Goal: Task Accomplishment & Management: Complete application form

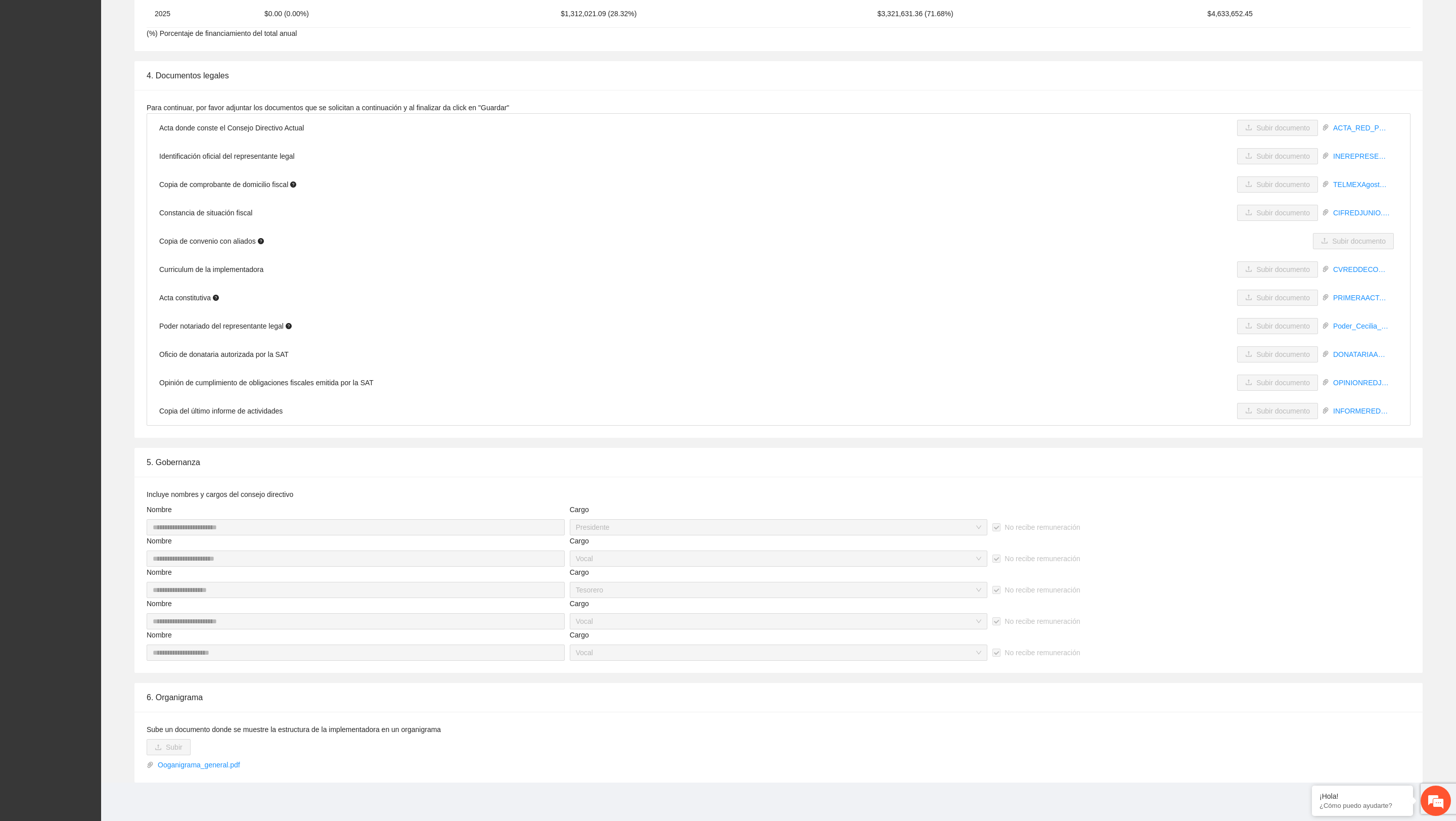
scroll to position [2363, 0]
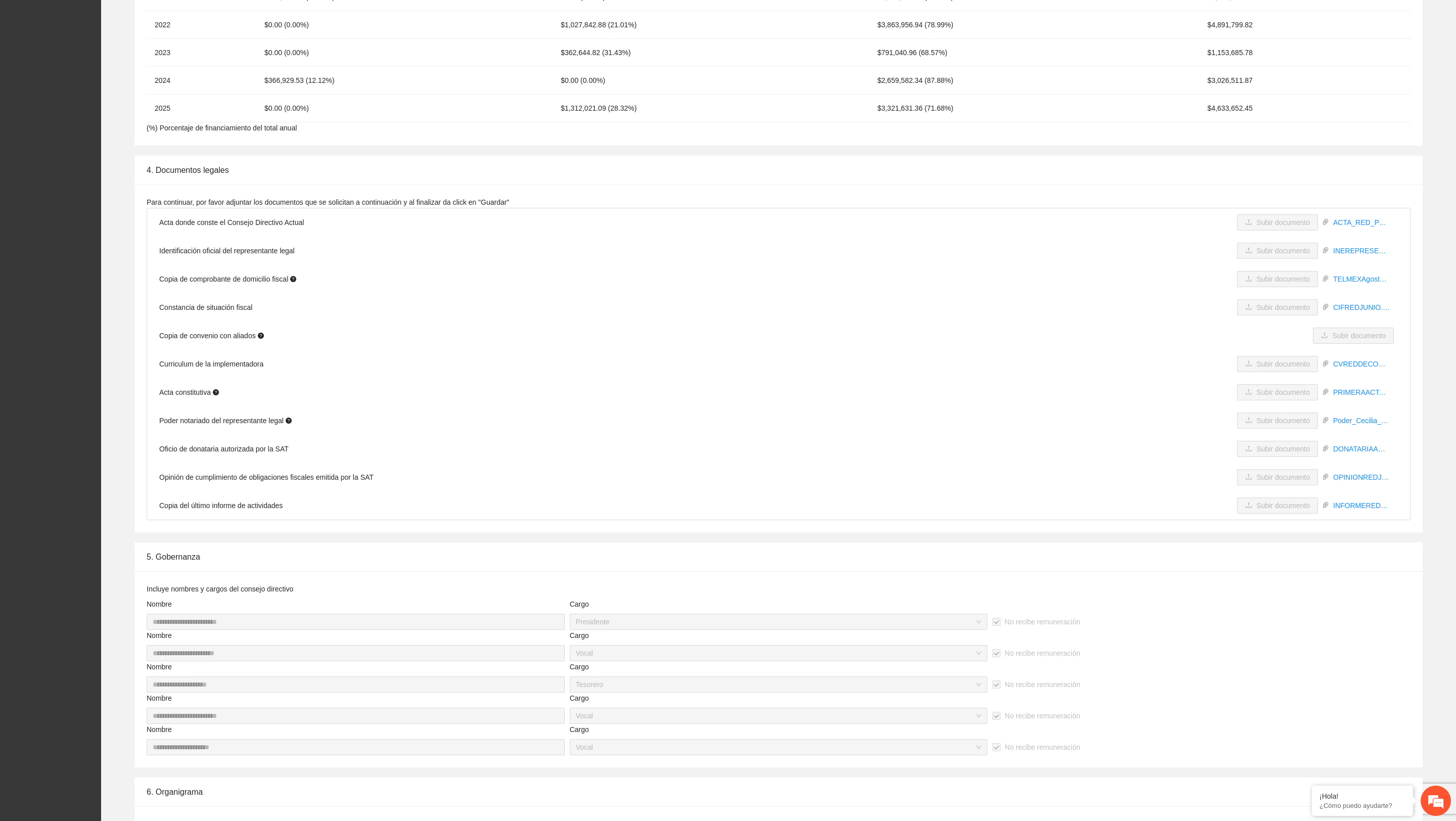
click at [218, 337] on span "Copia de convenio con aliados" at bounding box center [211, 335] width 104 height 11
click at [256, 281] on span "Copia de comprobante de domicilio fiscal" at bounding box center [228, 279] width 137 height 11
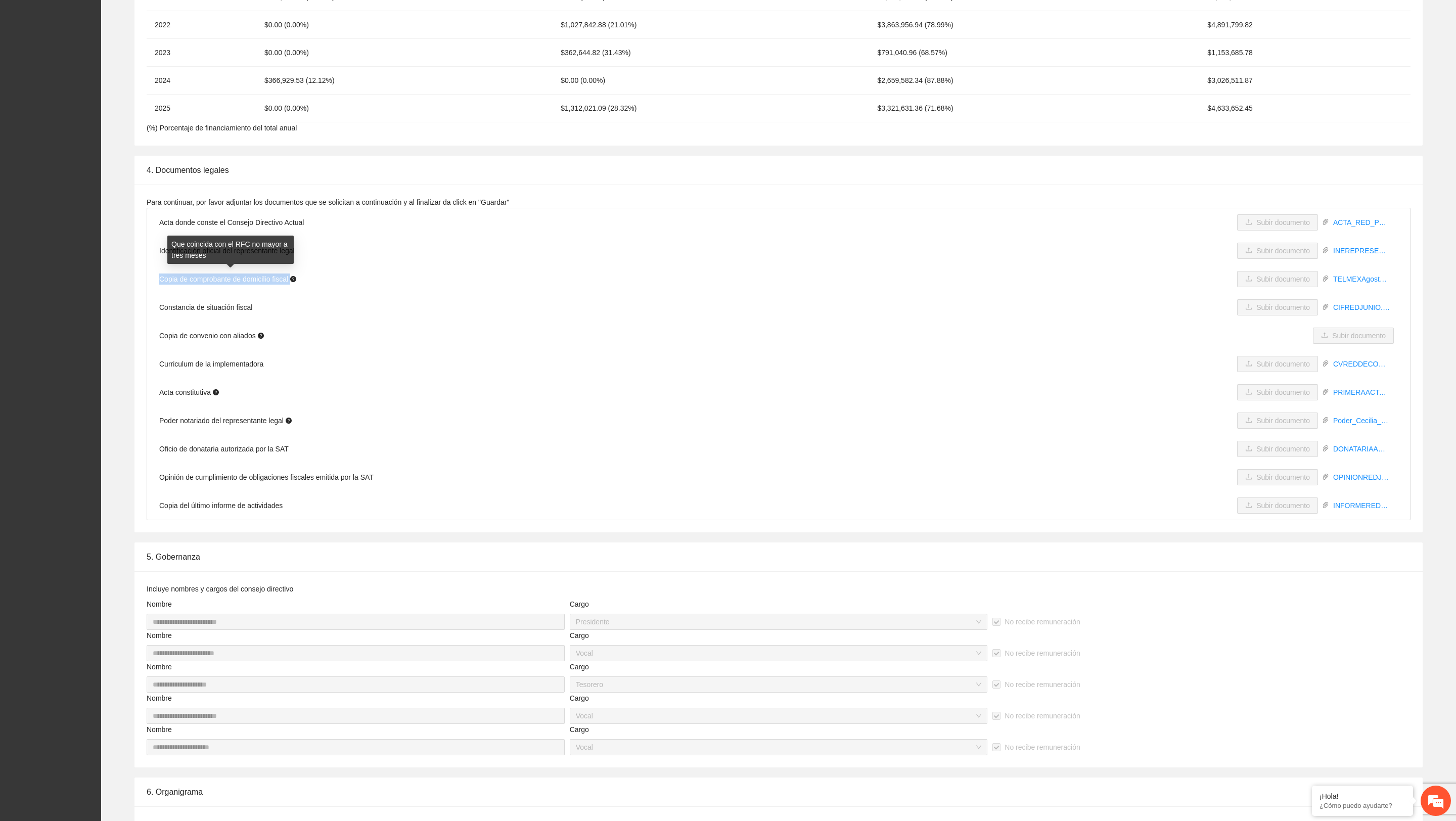
click at [256, 281] on span "Copia de comprobante de domicilio fiscal" at bounding box center [228, 279] width 137 height 11
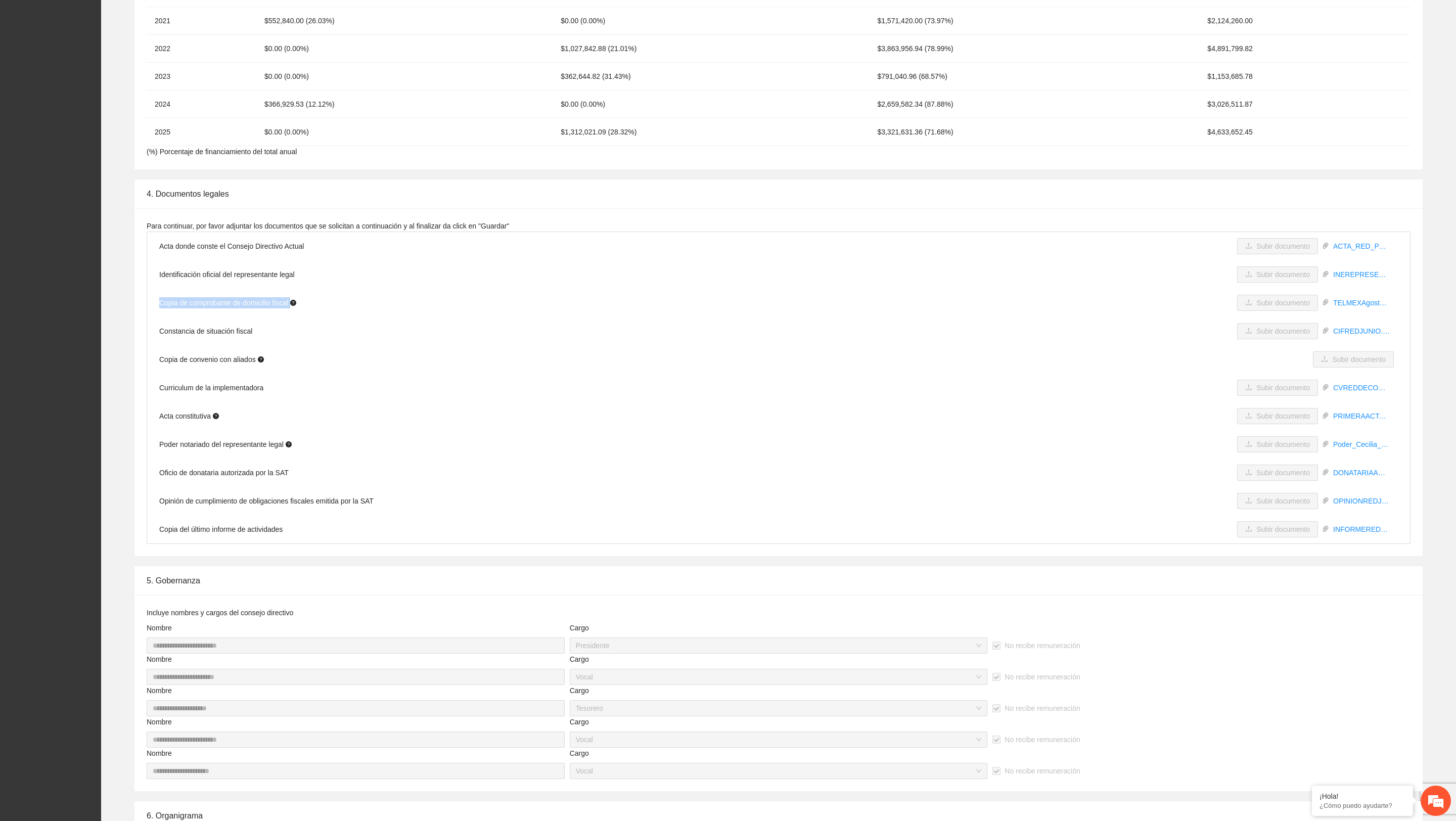
scroll to position [2336, 0]
click at [237, 334] on li "Constancia de situación fiscal Subir documento CIFREDJUNIO.pdf" at bounding box center [779, 334] width 1263 height 28
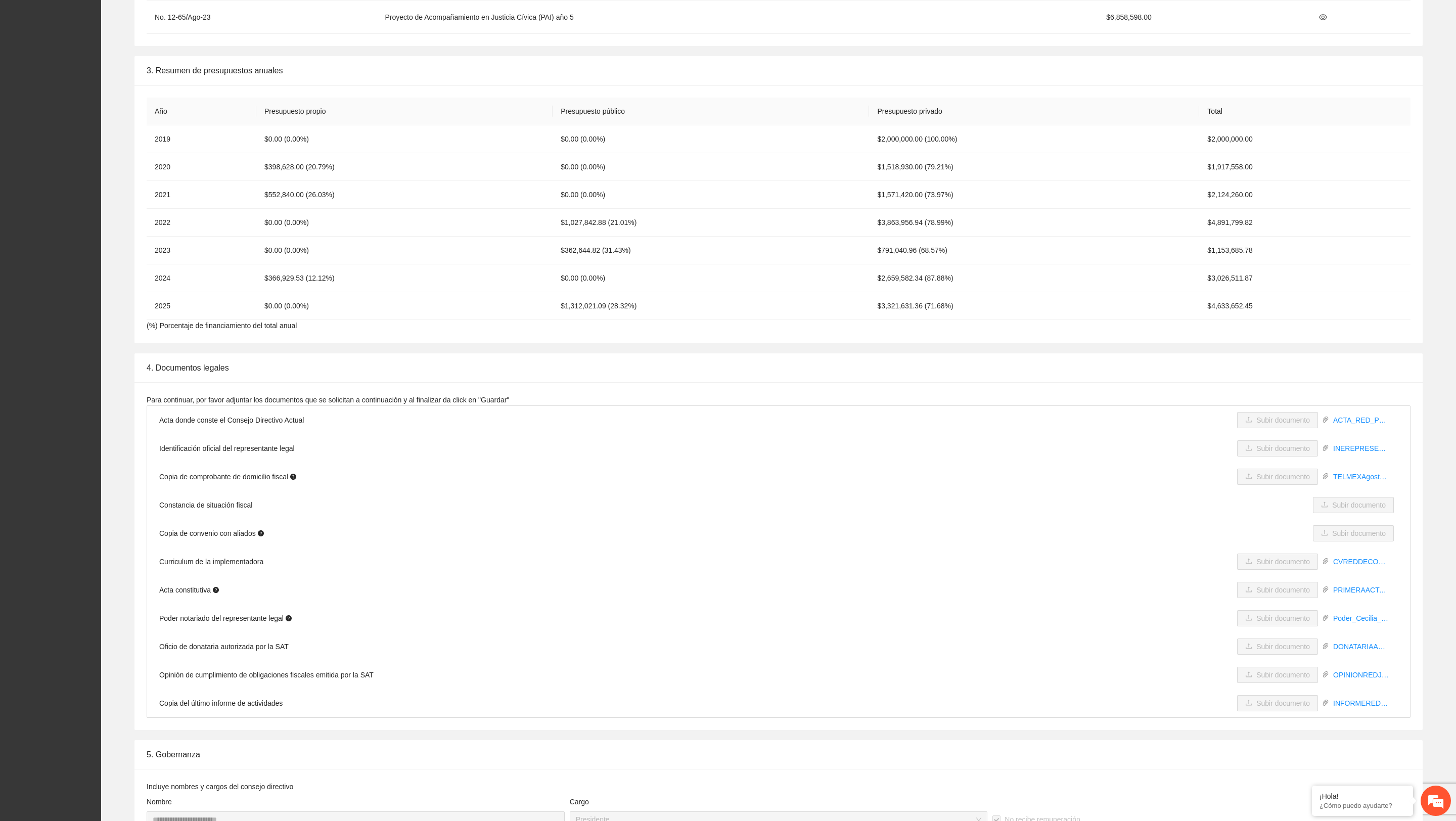
scroll to position [2292, 0]
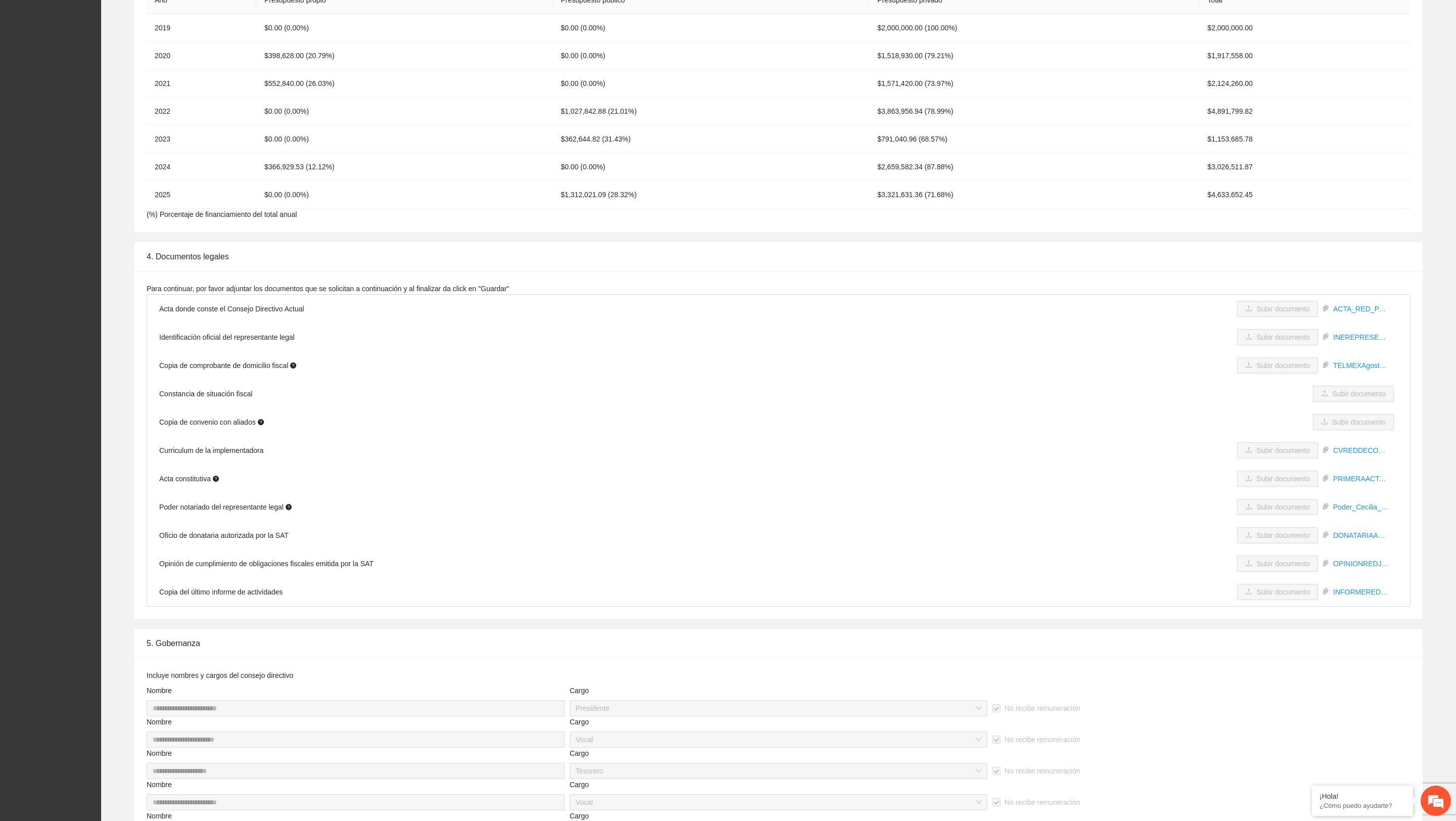
click at [247, 393] on li "Constancia de situación fiscal Subir documento" at bounding box center [779, 394] width 1263 height 28
click at [214, 539] on li "Oficio de donataria autorizada por la SAT Subir documento DONATARIAAUTORIZADA.p…" at bounding box center [779, 535] width 1263 height 28
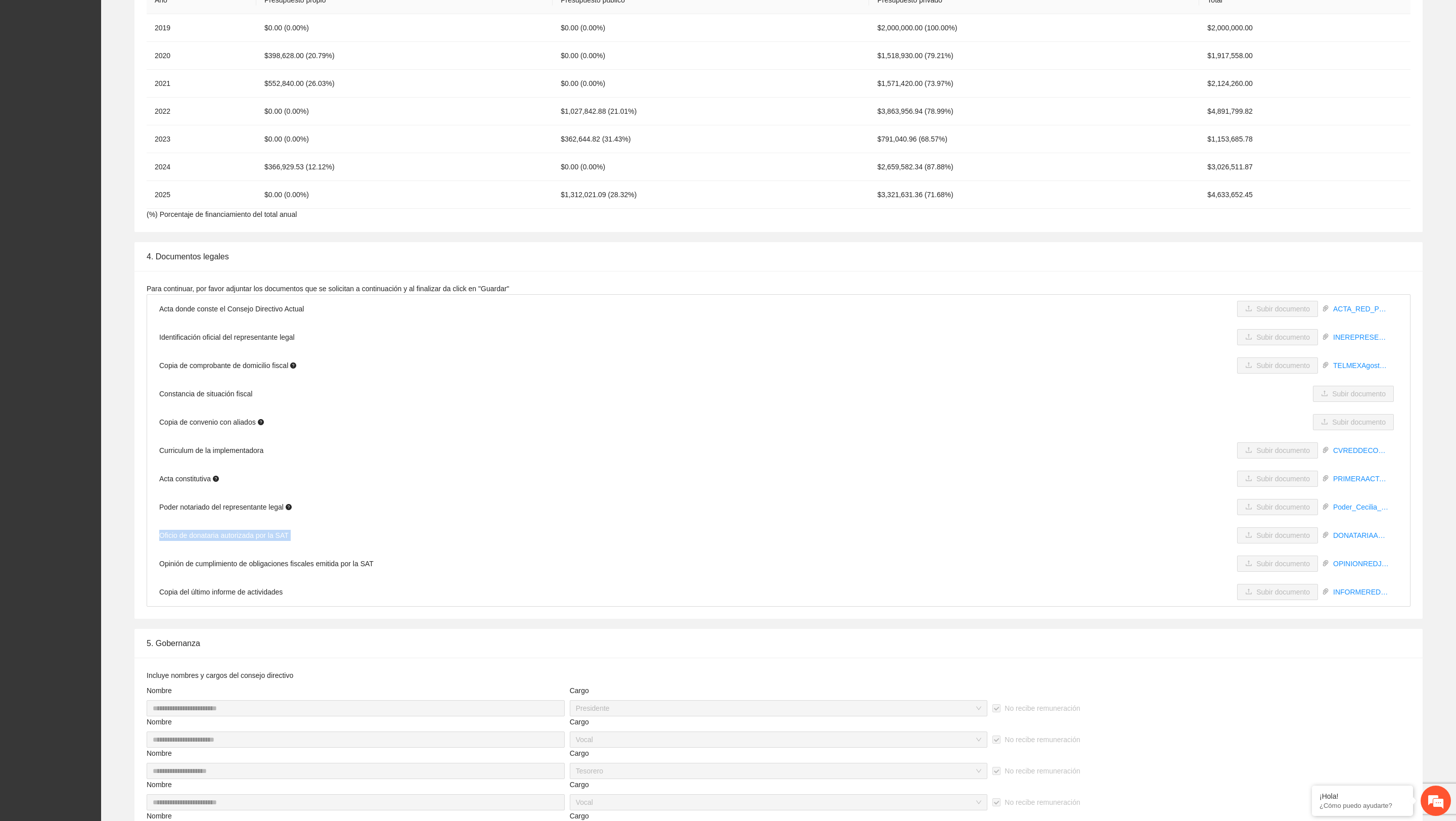
click at [214, 539] on li "Oficio de donataria autorizada por la SAT Subir documento DONATARIAAUTORIZADA.p…" at bounding box center [779, 535] width 1263 height 28
copy li "Oficio de donataria autorizada por la SAT Subir documento"
